Goal: Navigation & Orientation: Understand site structure

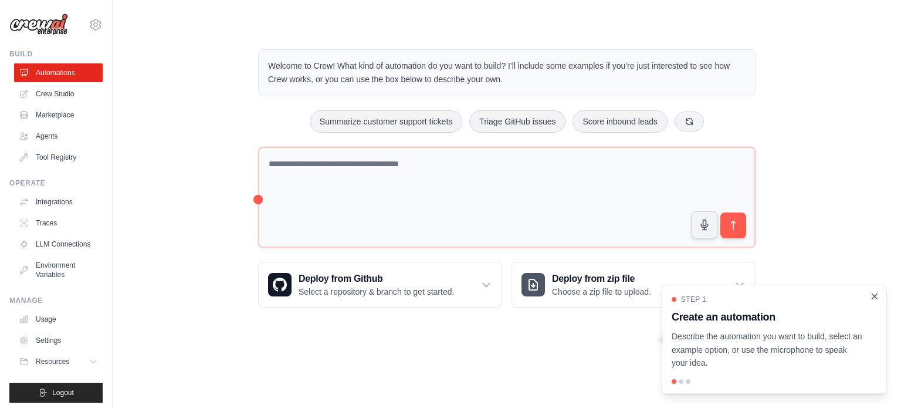
click at [873, 299] on icon "Close walkthrough" at bounding box center [875, 296] width 11 height 11
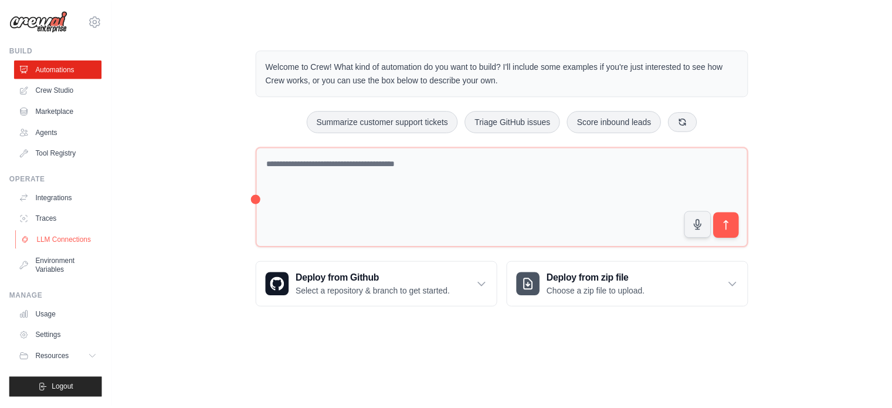
scroll to position [13, 0]
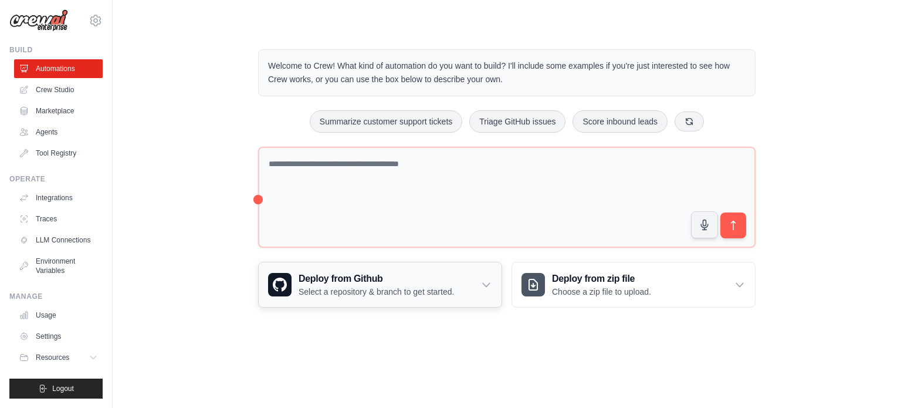
click at [488, 284] on icon at bounding box center [486, 285] width 7 height 4
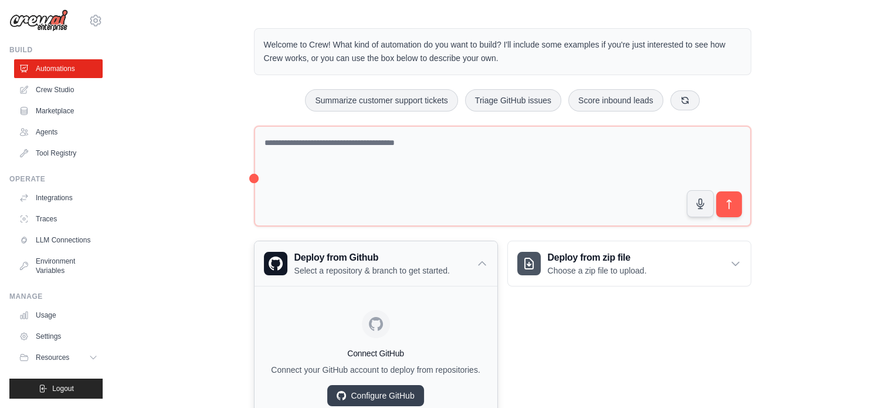
scroll to position [59, 0]
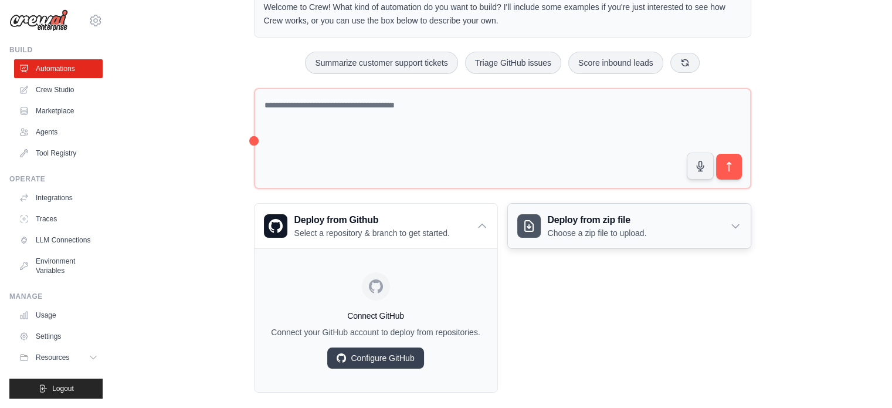
click at [745, 215] on div "Deploy from zip file Choose a zip file to upload." at bounding box center [629, 226] width 243 height 45
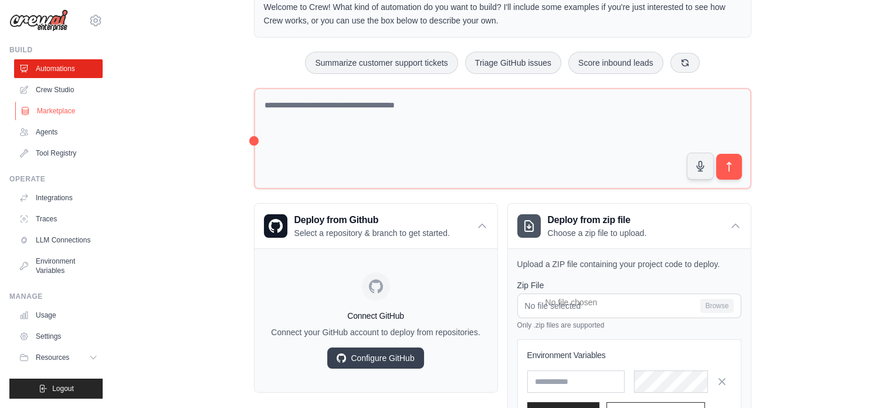
click at [67, 102] on link "Marketplace" at bounding box center [59, 111] width 89 height 19
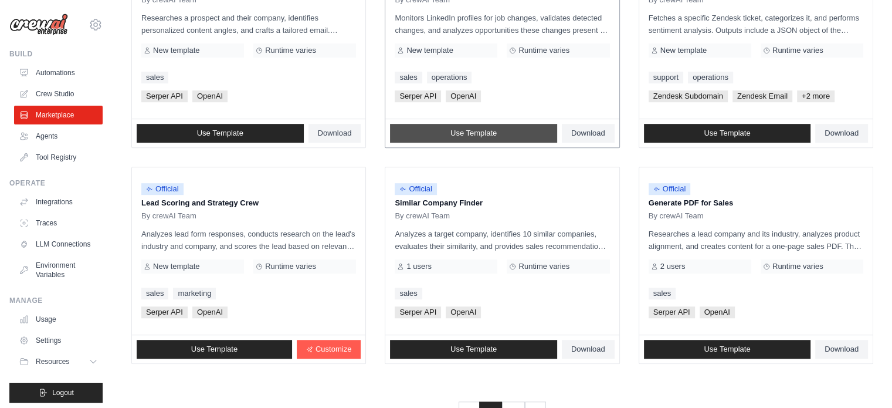
scroll to position [678, 0]
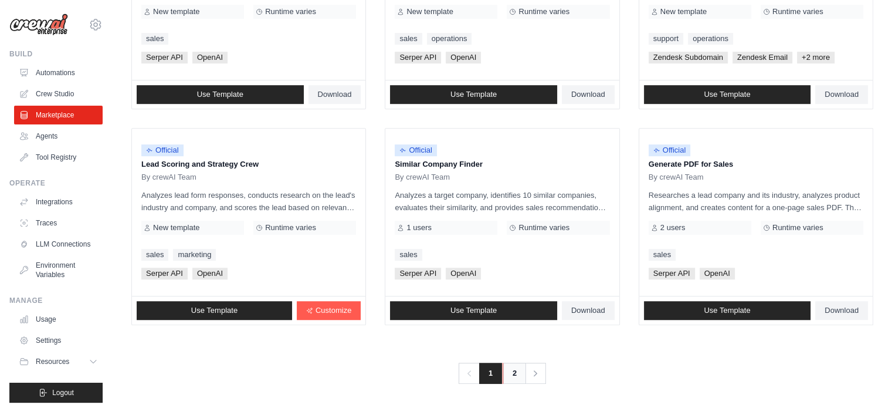
click at [511, 370] on link "2" at bounding box center [514, 373] width 23 height 21
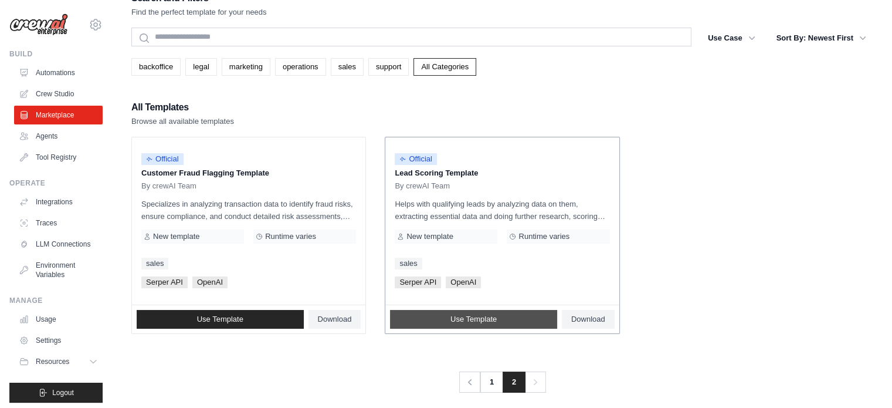
scroll to position [23, 0]
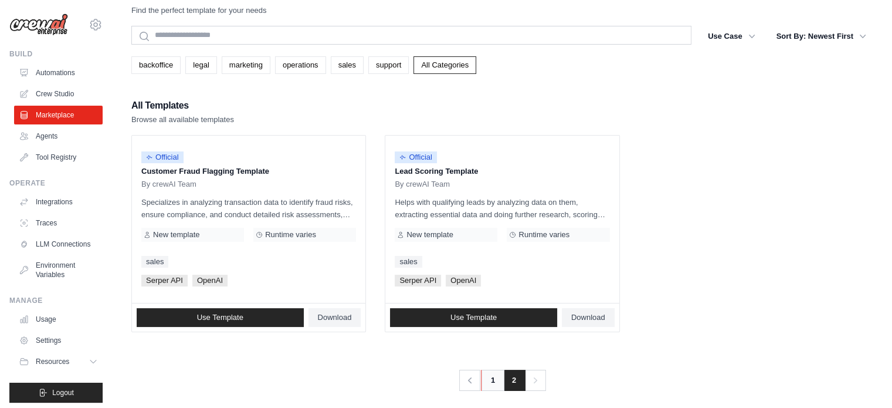
click at [487, 380] on link "1" at bounding box center [492, 380] width 23 height 21
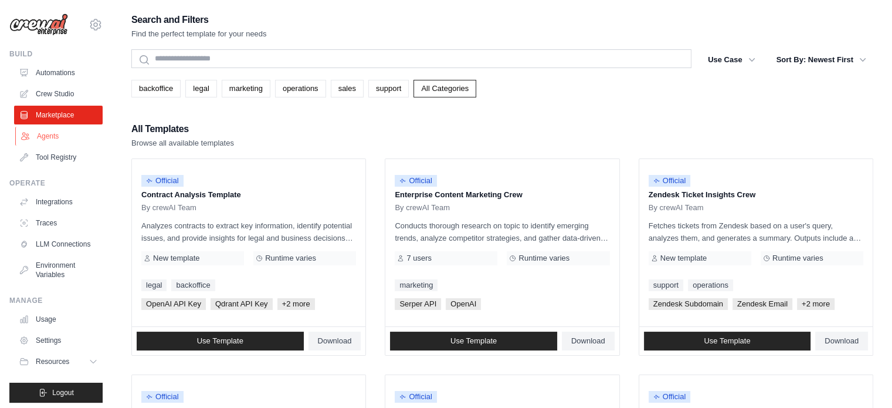
click at [56, 140] on link "Agents" at bounding box center [59, 136] width 89 height 19
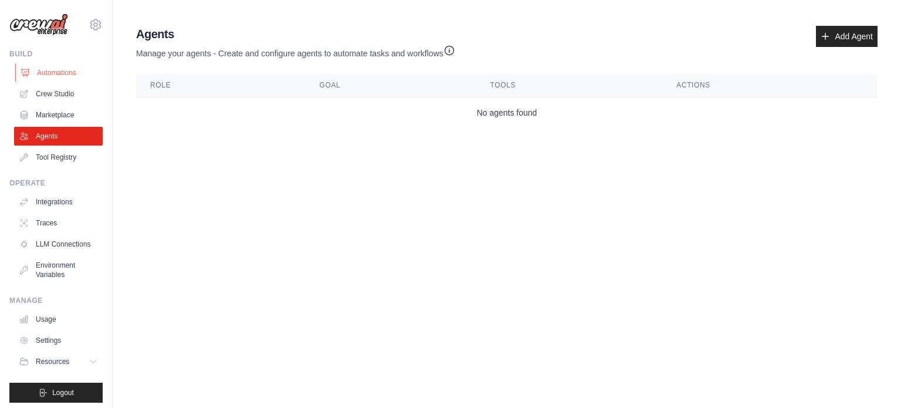
click at [52, 74] on link "Automations" at bounding box center [59, 72] width 89 height 19
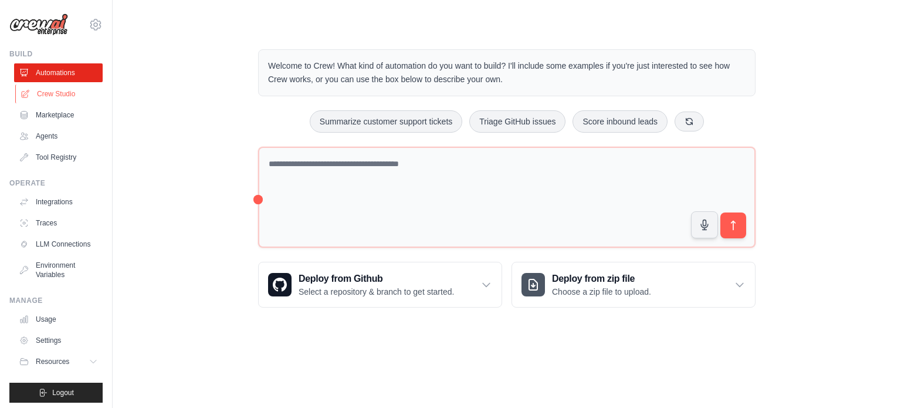
click at [69, 94] on link "Crew Studio" at bounding box center [59, 93] width 89 height 19
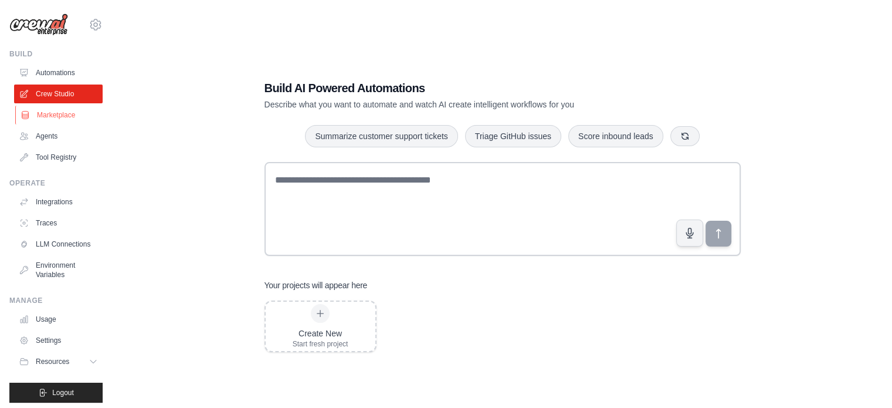
click at [75, 122] on link "Marketplace" at bounding box center [59, 115] width 89 height 19
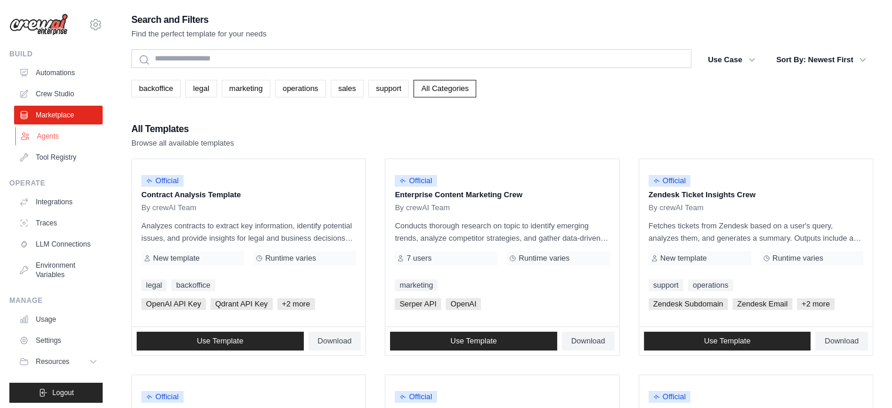
click at [72, 133] on link "Agents" at bounding box center [59, 136] width 89 height 19
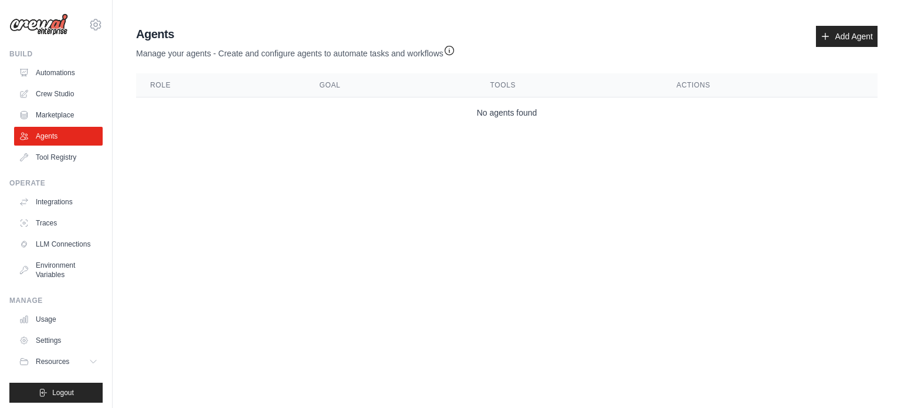
click at [76, 156] on link "Tool Registry" at bounding box center [58, 157] width 89 height 19
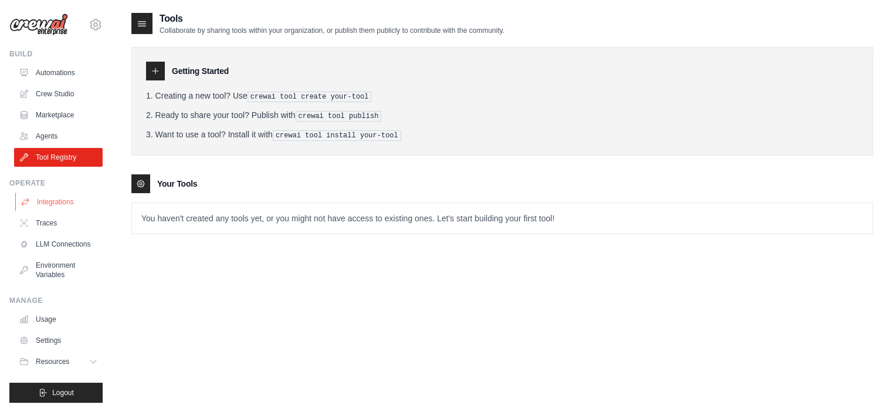
click at [74, 202] on link "Integrations" at bounding box center [59, 201] width 89 height 19
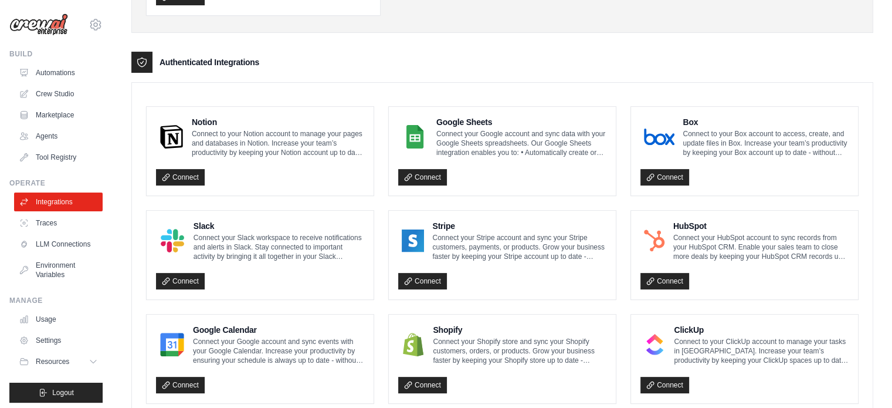
scroll to position [293, 0]
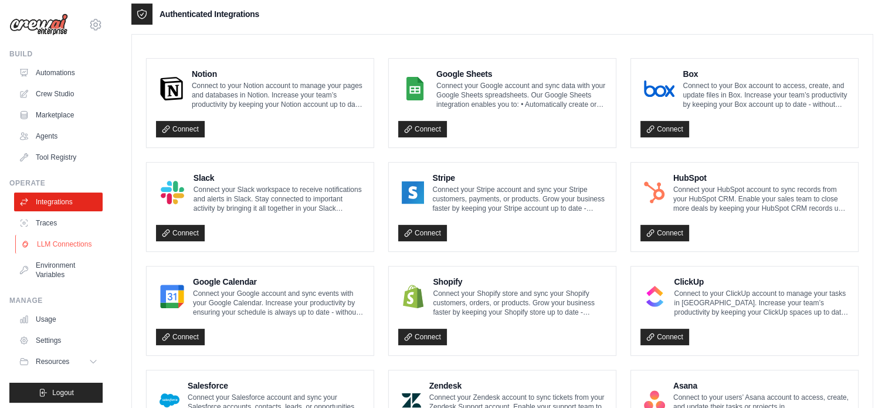
click at [62, 248] on link "LLM Connections" at bounding box center [59, 244] width 89 height 19
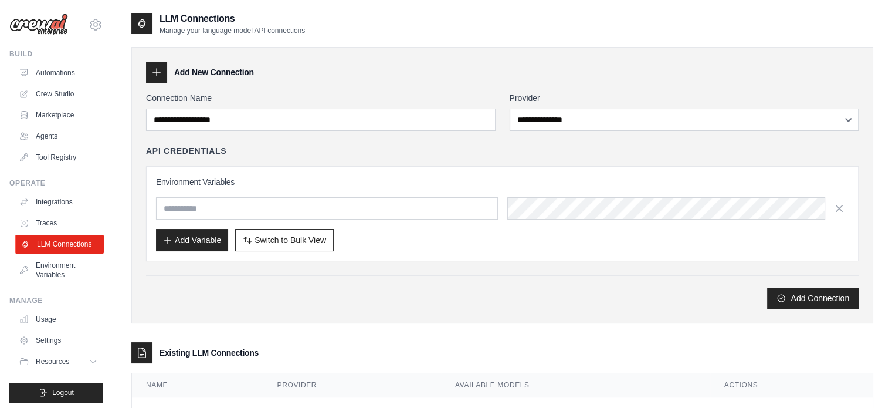
scroll to position [13, 0]
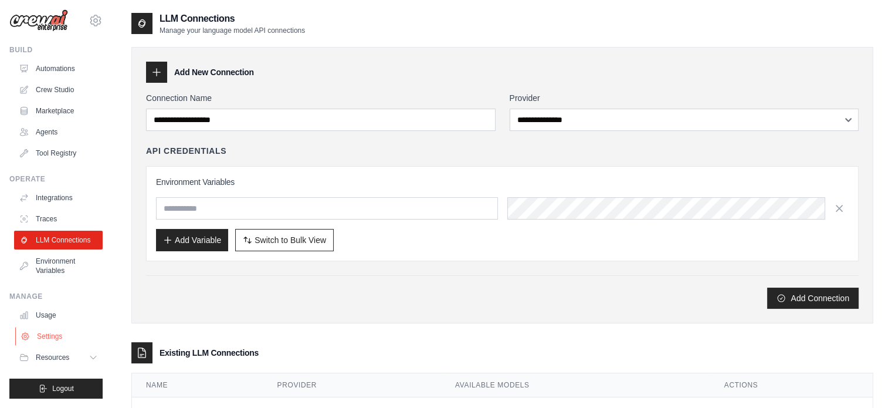
click at [55, 336] on link "Settings" at bounding box center [59, 336] width 89 height 19
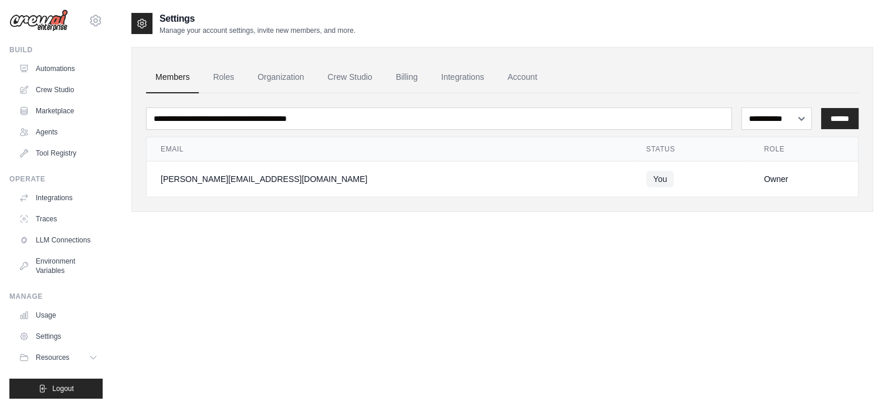
scroll to position [13, 0]
click at [56, 354] on span "Resources" at bounding box center [53, 357] width 33 height 9
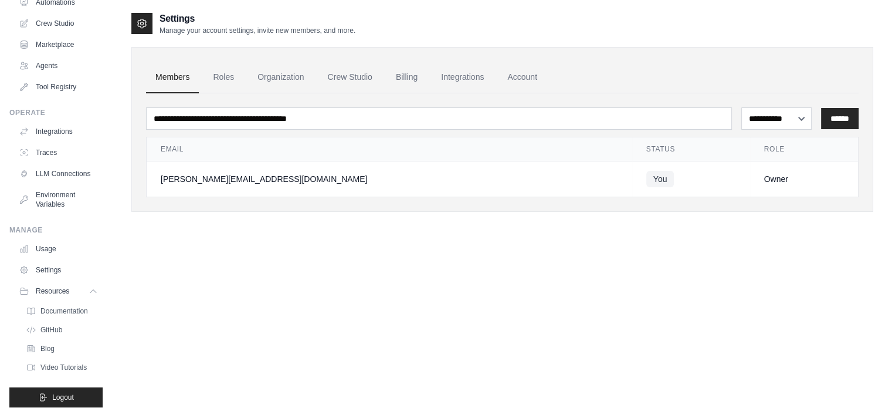
scroll to position [0, 0]
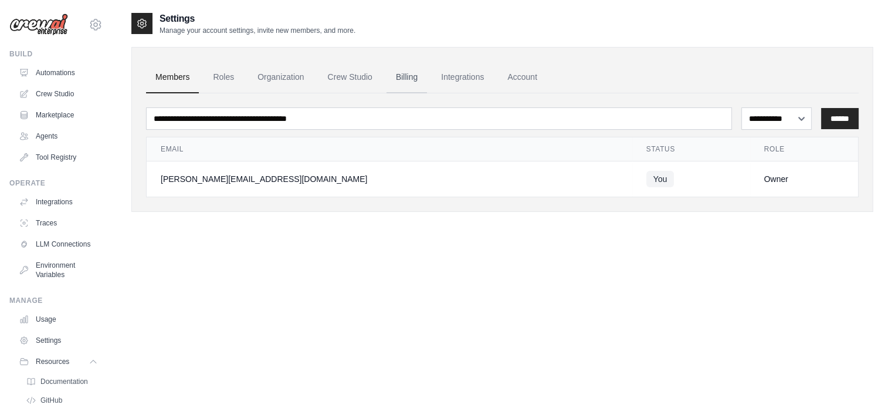
click at [408, 72] on link "Billing" at bounding box center [407, 78] width 40 height 32
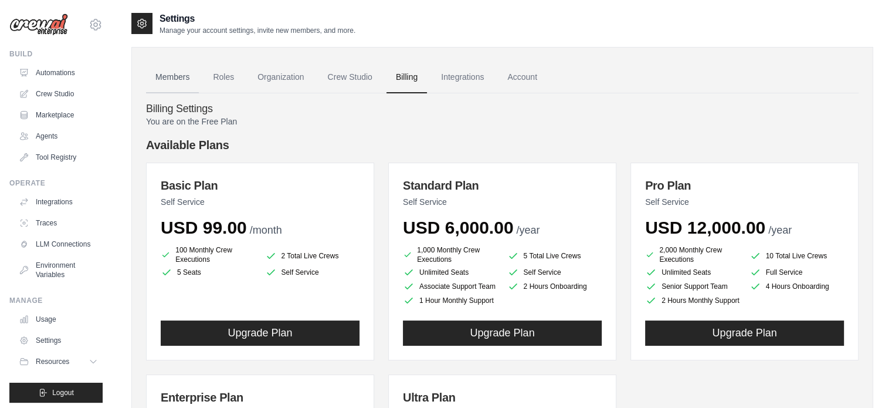
click at [174, 70] on link "Members" at bounding box center [172, 78] width 53 height 32
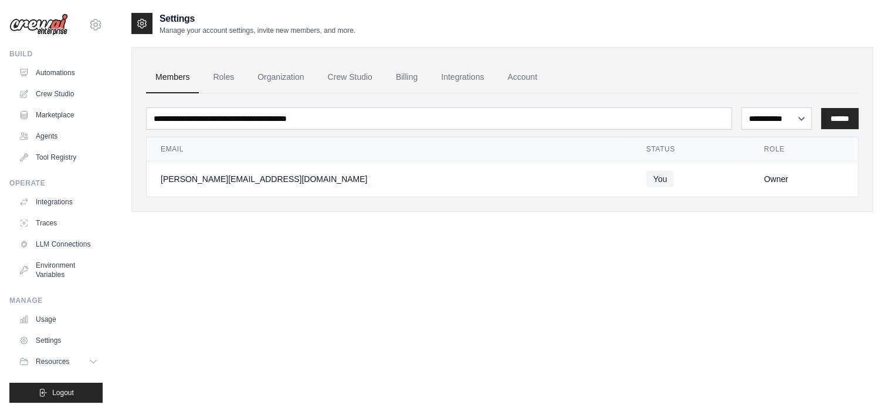
click at [199, 76] on ul "Members Roles Organization Crew Studio Billing Integrations Account" at bounding box center [502, 78] width 713 height 32
click at [236, 77] on link "Roles" at bounding box center [224, 78] width 40 height 32
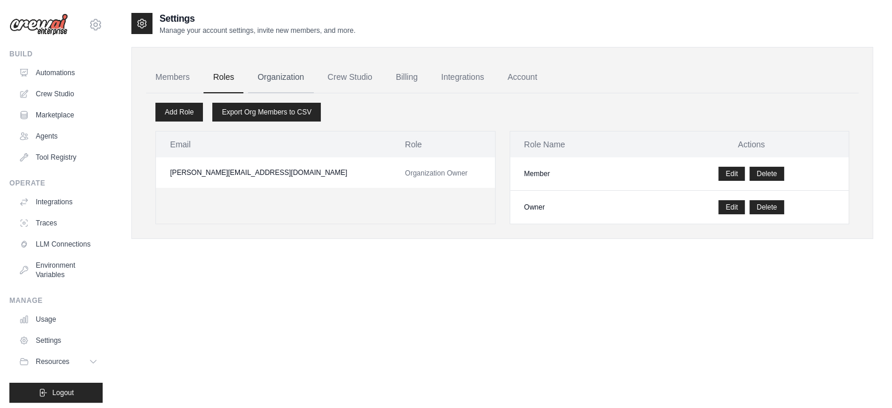
click at [276, 72] on link "Organization" at bounding box center [280, 78] width 65 height 32
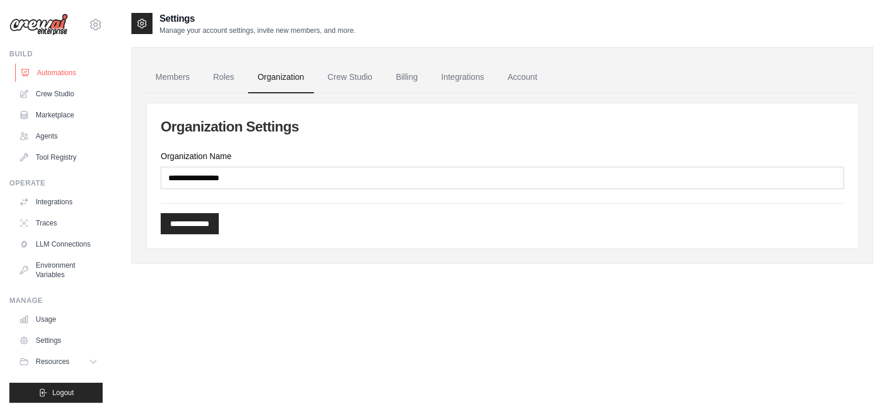
click at [45, 67] on link "Automations" at bounding box center [59, 72] width 89 height 19
